Goal: Find specific page/section: Find specific page/section

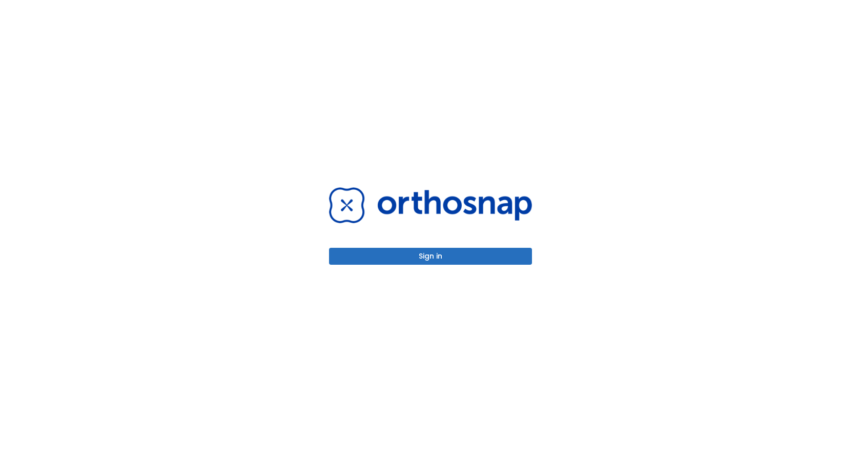
click at [367, 247] on div "Sign in" at bounding box center [430, 225] width 203 height 77
click at [372, 257] on button "Sign in" at bounding box center [430, 256] width 203 height 17
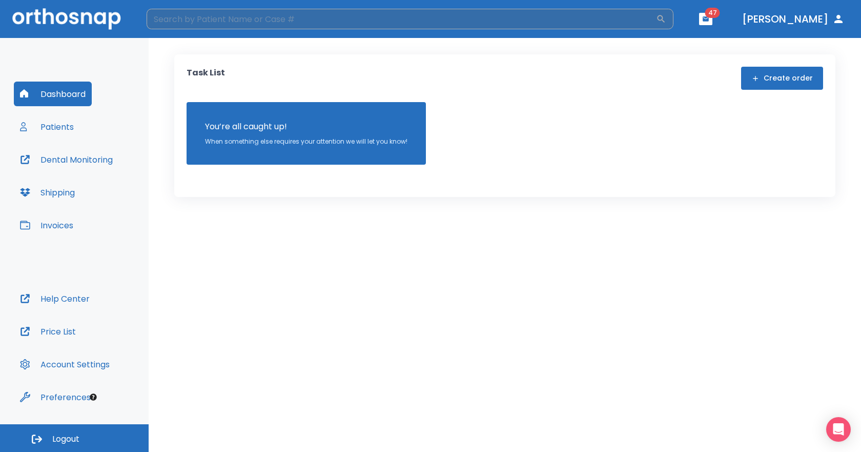
click at [275, 27] on input "search" at bounding box center [402, 19] width 510 height 21
type input "alej"
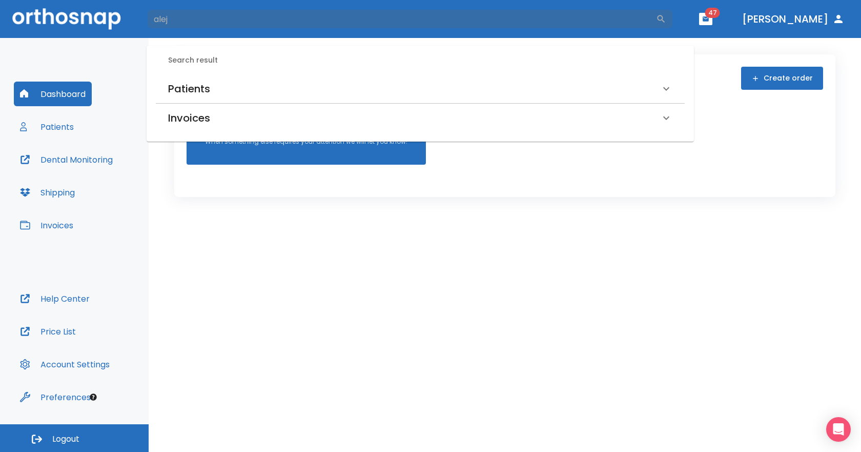
click at [191, 87] on h6 "Patients" at bounding box center [189, 88] width 42 height 16
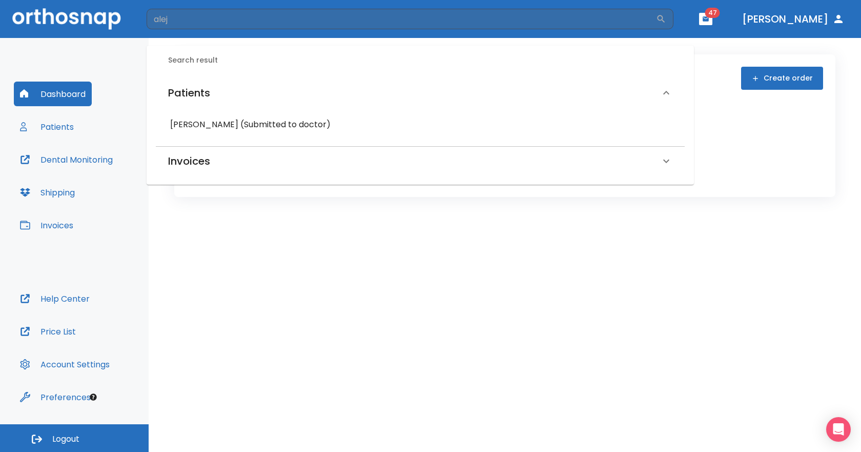
click at [180, 118] on h6 "[PERSON_NAME] (Submitted to doctor)" at bounding box center [420, 124] width 500 height 14
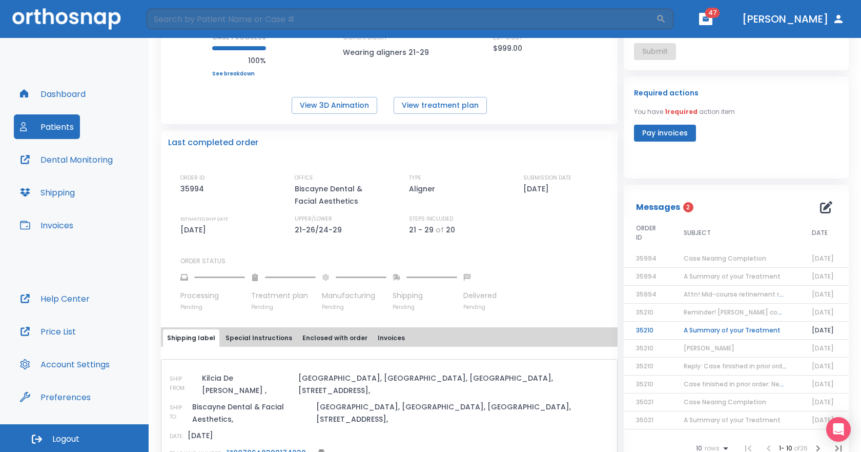
scroll to position [205, 0]
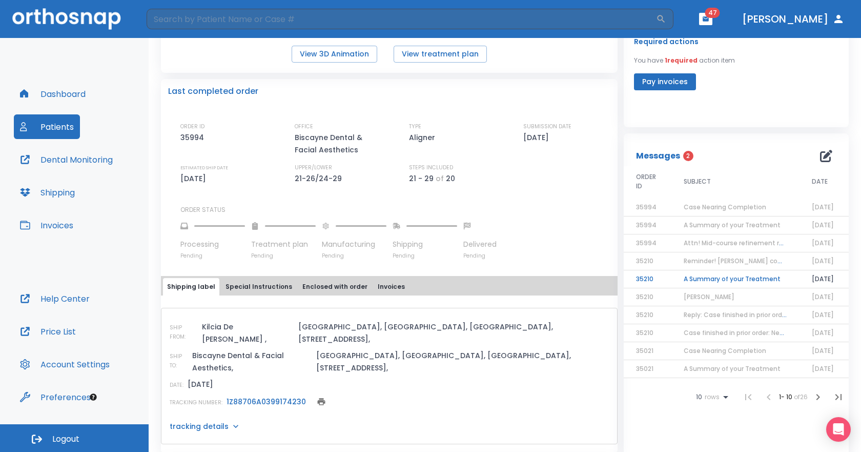
click at [239, 396] on link "1Z88706A0399174230" at bounding box center [266, 401] width 79 height 10
